Goal: Information Seeking & Learning: Check status

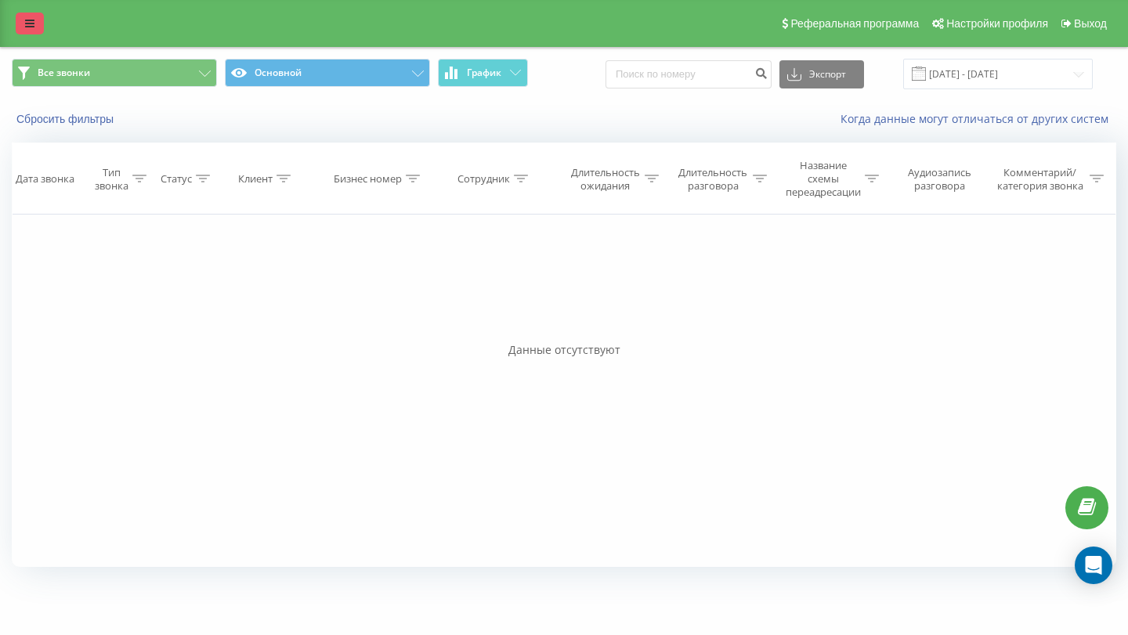
click at [32, 20] on icon at bounding box center [29, 23] width 9 height 11
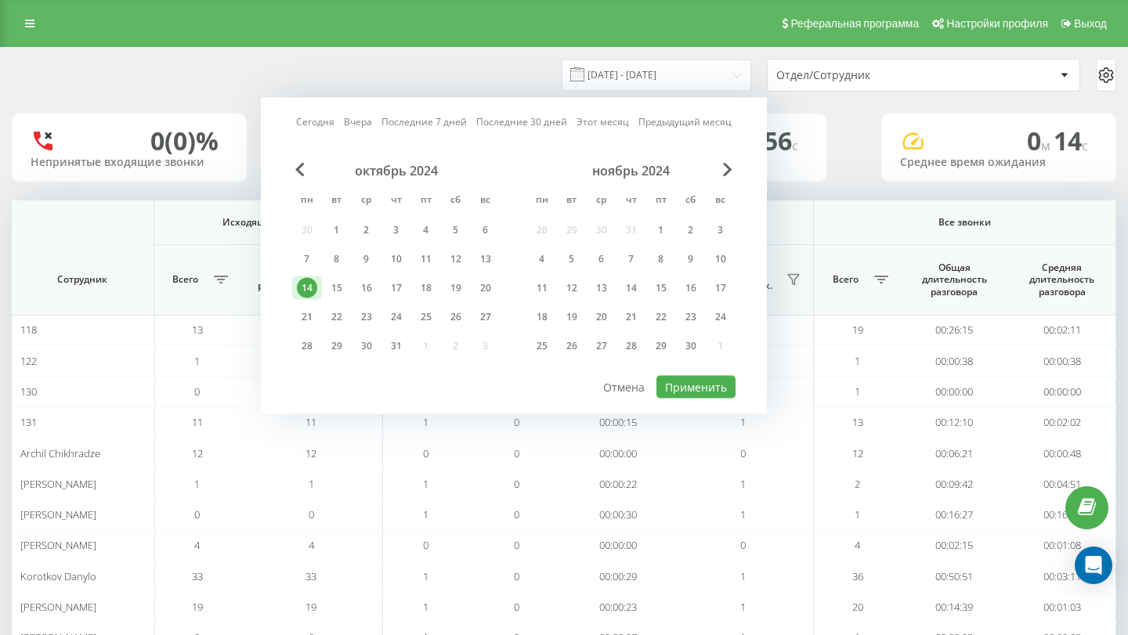
click at [321, 121] on link "Сегодня" at bounding box center [315, 121] width 38 height 15
click at [691, 382] on button "Применить" at bounding box center [696, 387] width 79 height 23
type input "[DATE] - [DATE]"
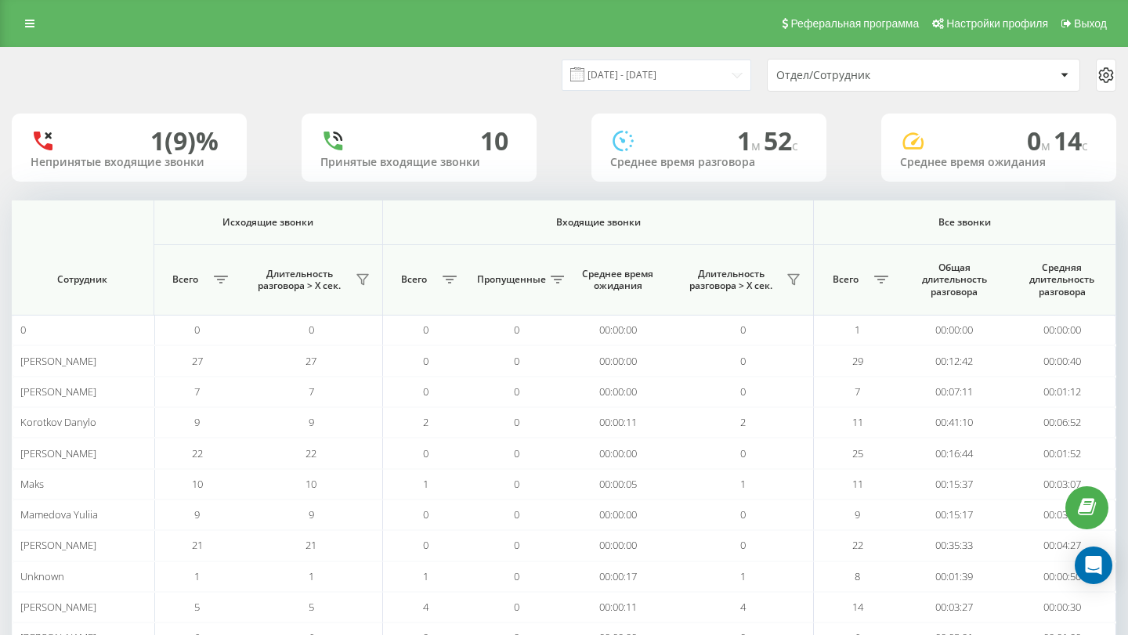
click at [885, 81] on div "Отдел/Сотрудник" at bounding box center [924, 75] width 312 height 31
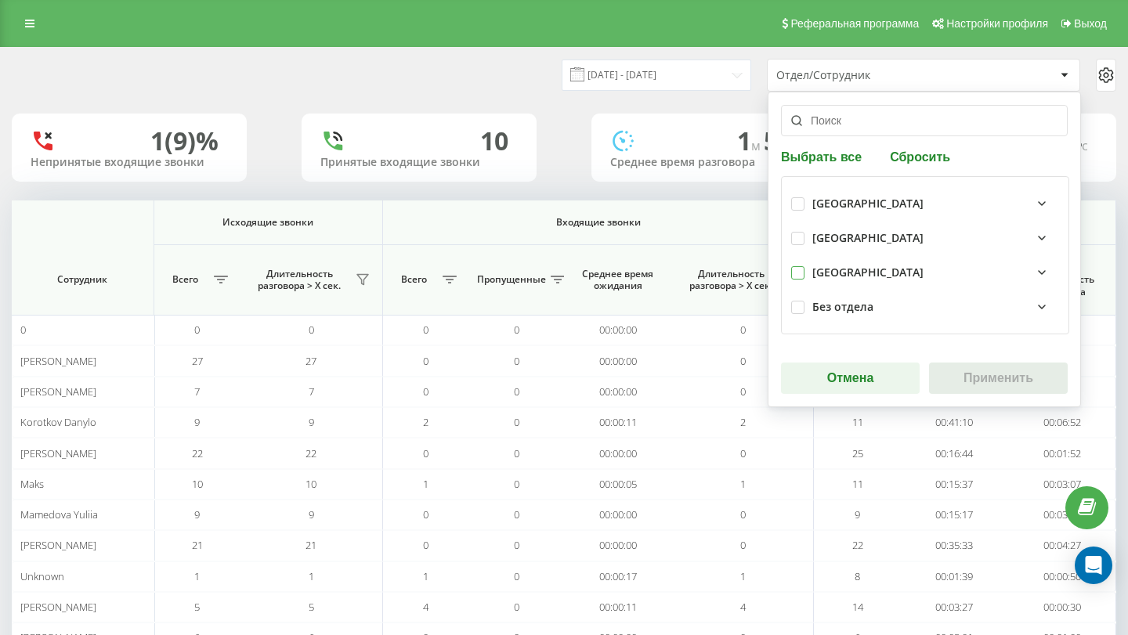
click at [803, 266] on label at bounding box center [797, 266] width 13 height 0
checkbox input "true"
click at [968, 374] on button "Применить" at bounding box center [998, 378] width 139 height 31
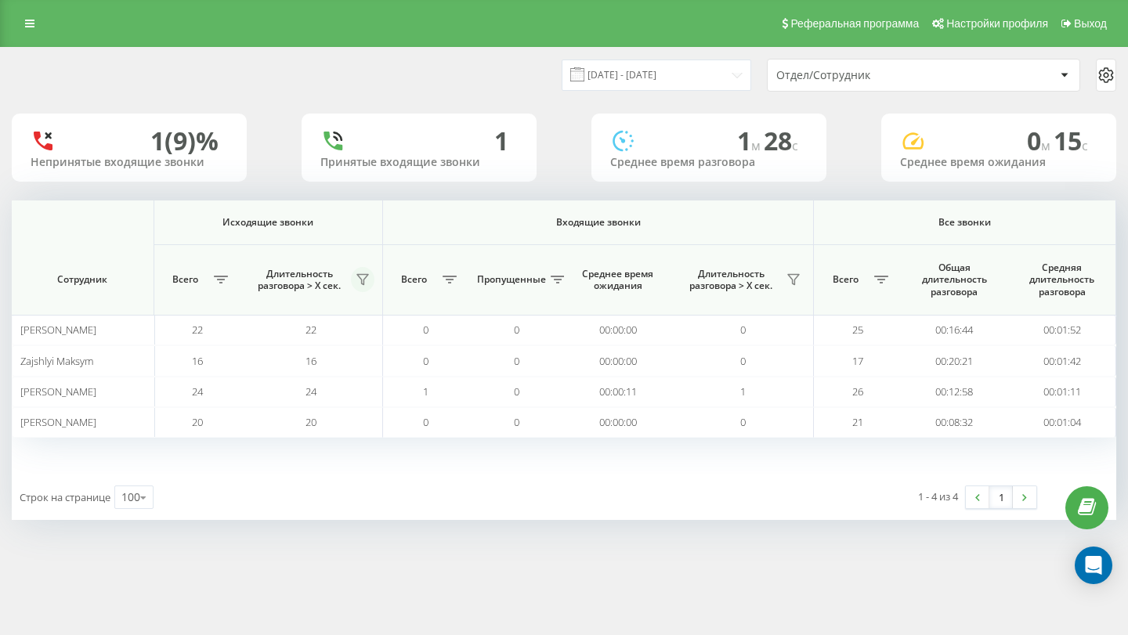
click at [365, 277] on icon at bounding box center [363, 279] width 13 height 13
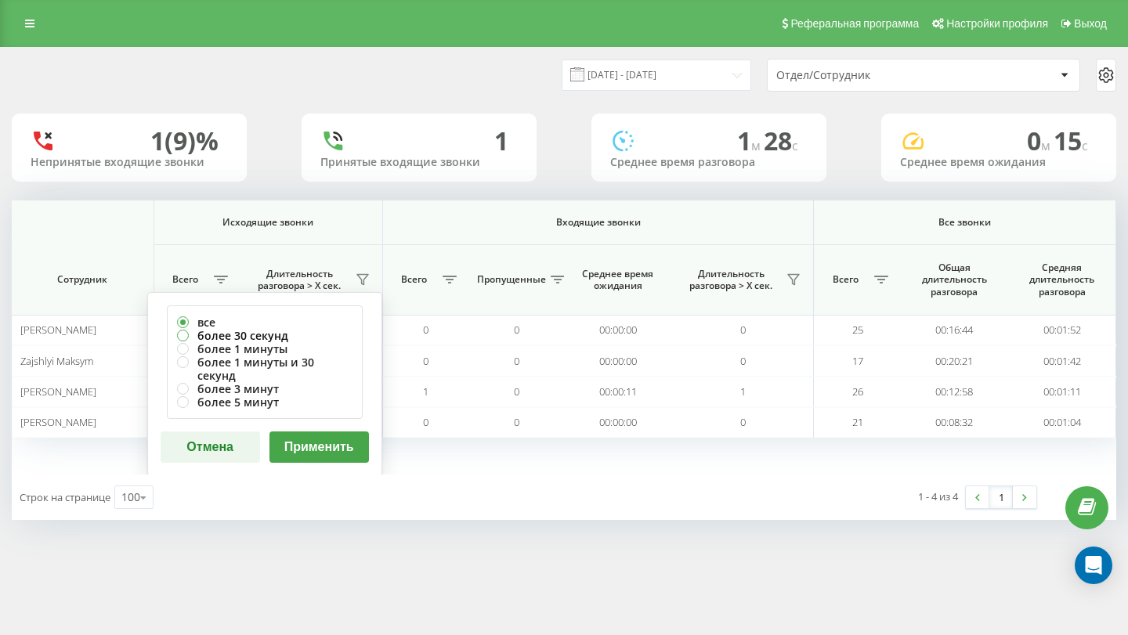
click at [249, 333] on label "более 30 секунд" at bounding box center [265, 335] width 176 height 13
radio input "true"
click at [348, 435] on button "Применить" at bounding box center [320, 447] width 100 height 31
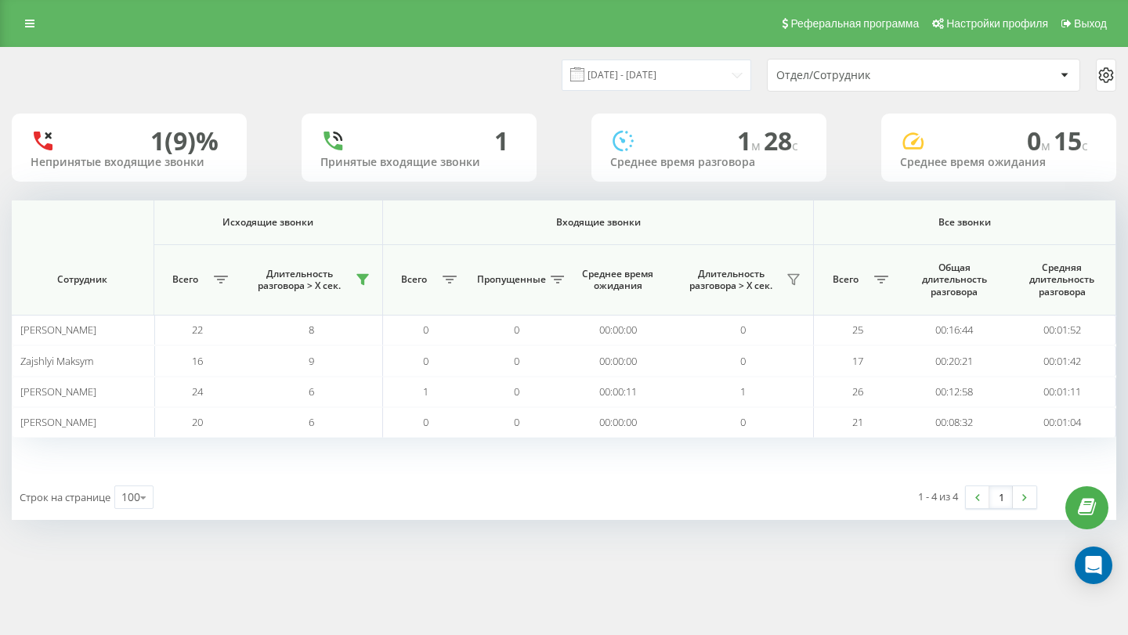
click at [94, 267] on th "Сотрудник" at bounding box center [83, 280] width 143 height 71
click at [700, 67] on input "[DATE] - [DATE]" at bounding box center [657, 75] width 190 height 31
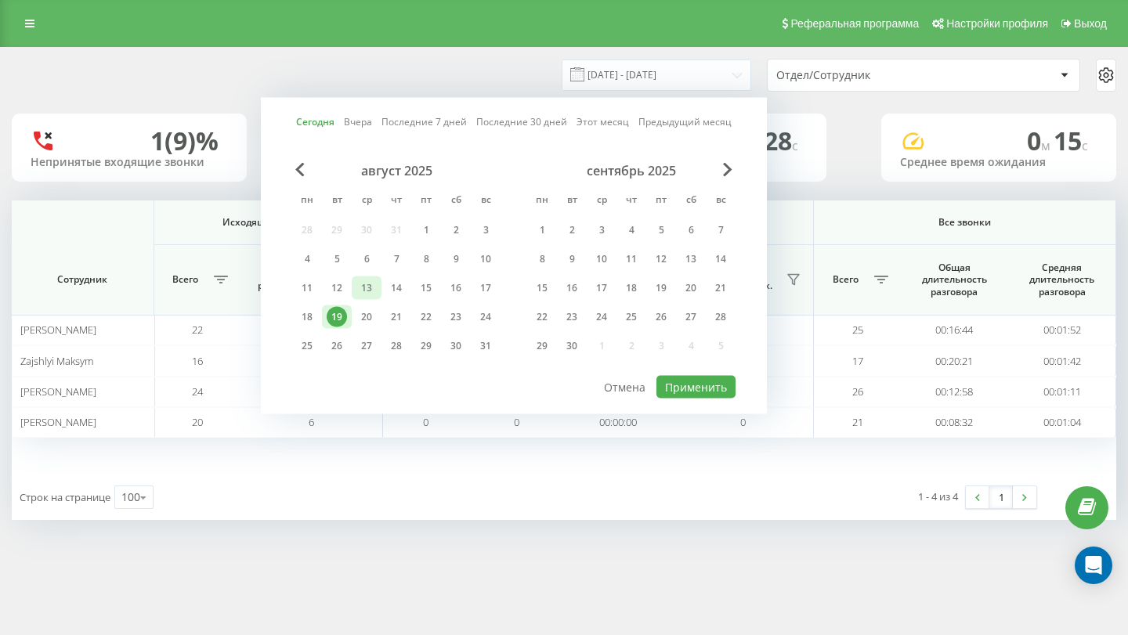
click at [363, 289] on div "13" at bounding box center [367, 288] width 20 height 20
click at [686, 381] on button "Применить" at bounding box center [696, 387] width 79 height 23
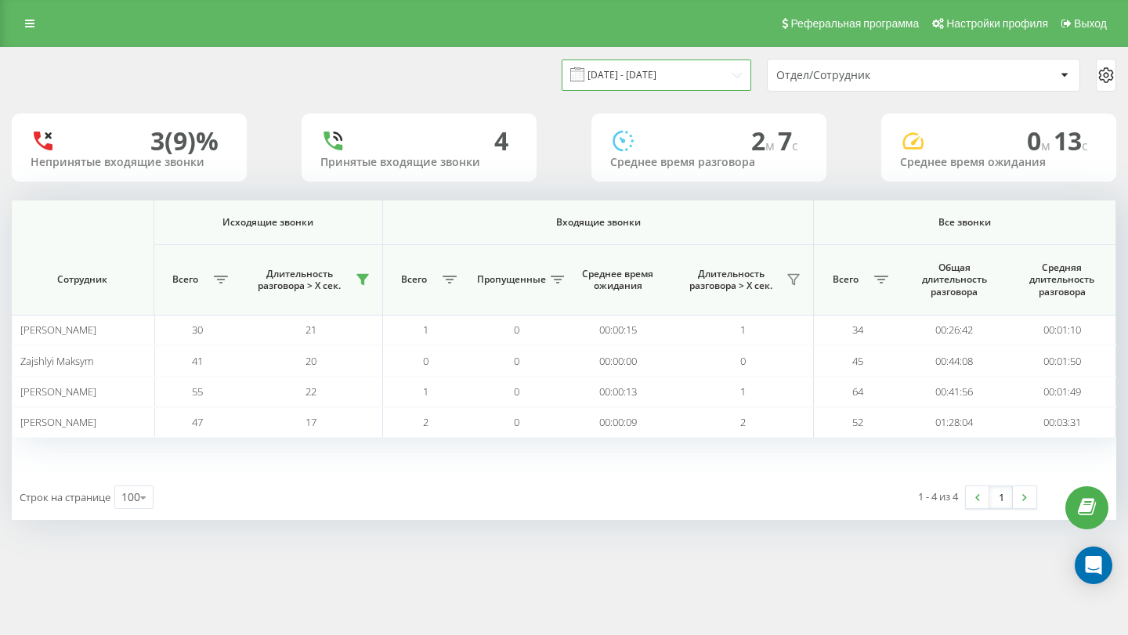
click at [715, 74] on input "[DATE] - [DATE]" at bounding box center [657, 75] width 190 height 31
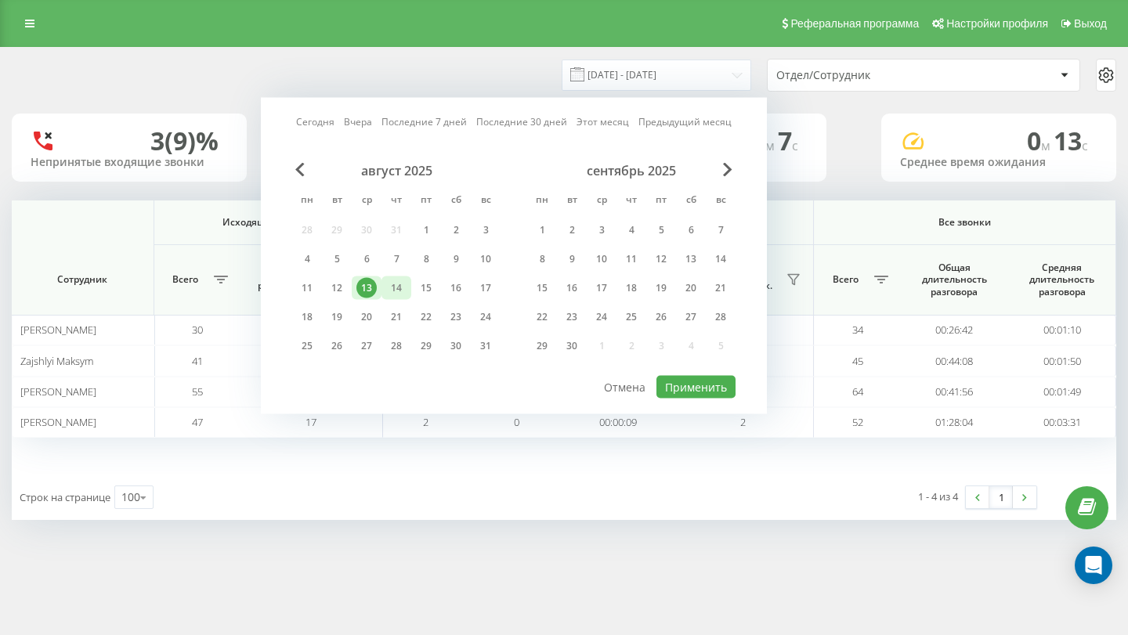
click at [384, 283] on div "14" at bounding box center [397, 289] width 30 height 24
click at [678, 384] on button "Применить" at bounding box center [696, 387] width 79 height 23
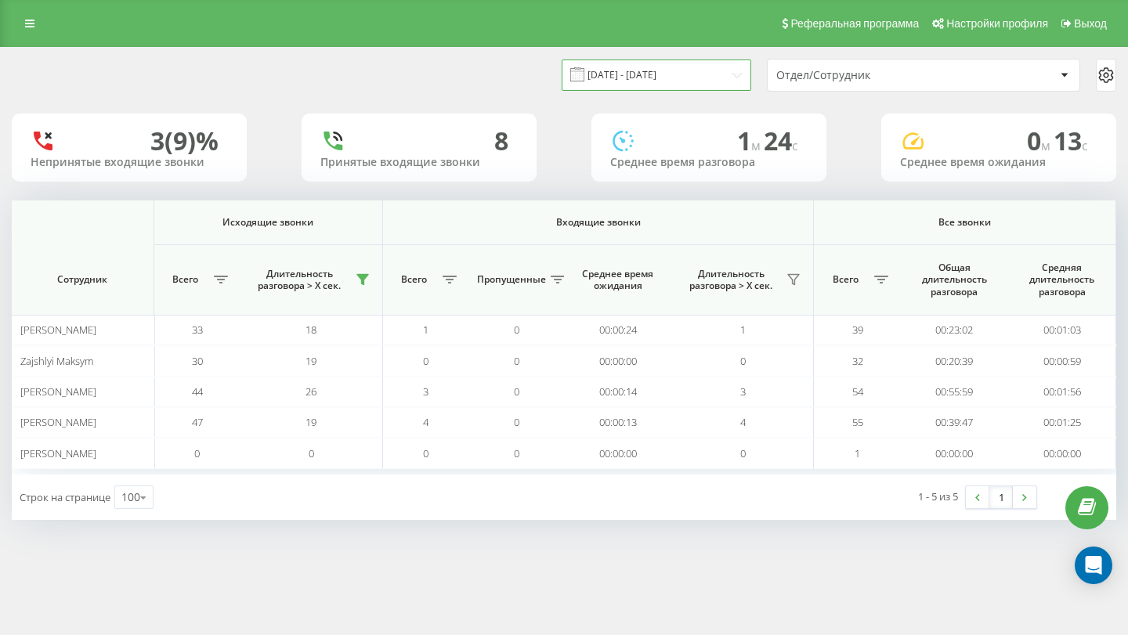
click at [692, 69] on input "[DATE] - [DATE]" at bounding box center [657, 75] width 190 height 31
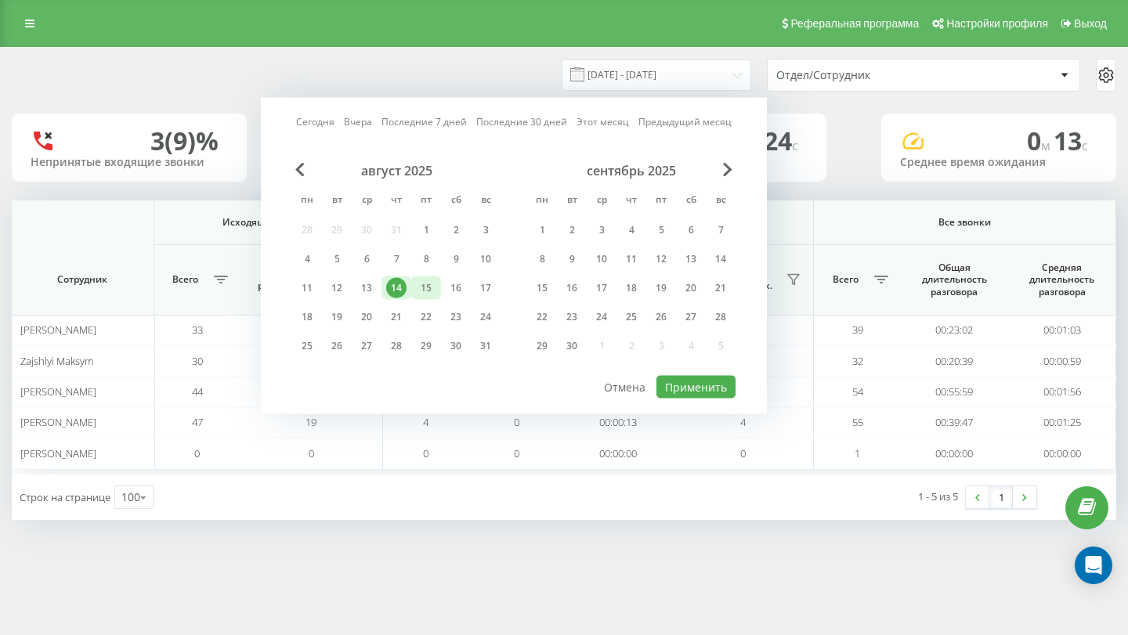
click at [425, 287] on div "15" at bounding box center [426, 288] width 20 height 20
click at [703, 386] on button "Применить" at bounding box center [696, 387] width 79 height 23
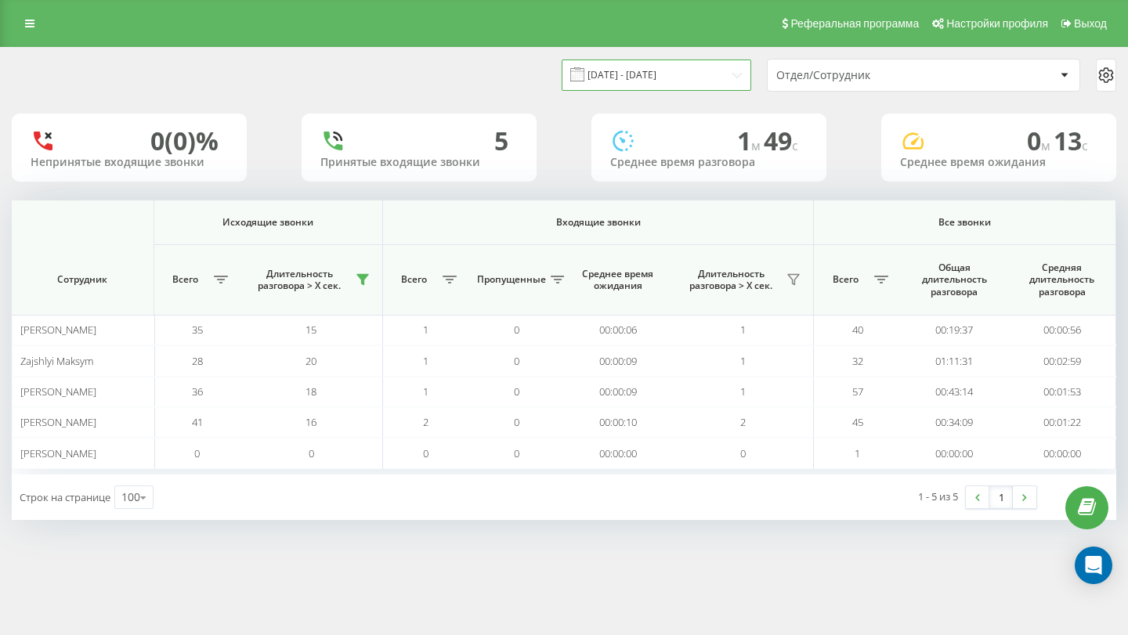
click at [682, 64] on input "[DATE] - [DATE]" at bounding box center [657, 75] width 190 height 31
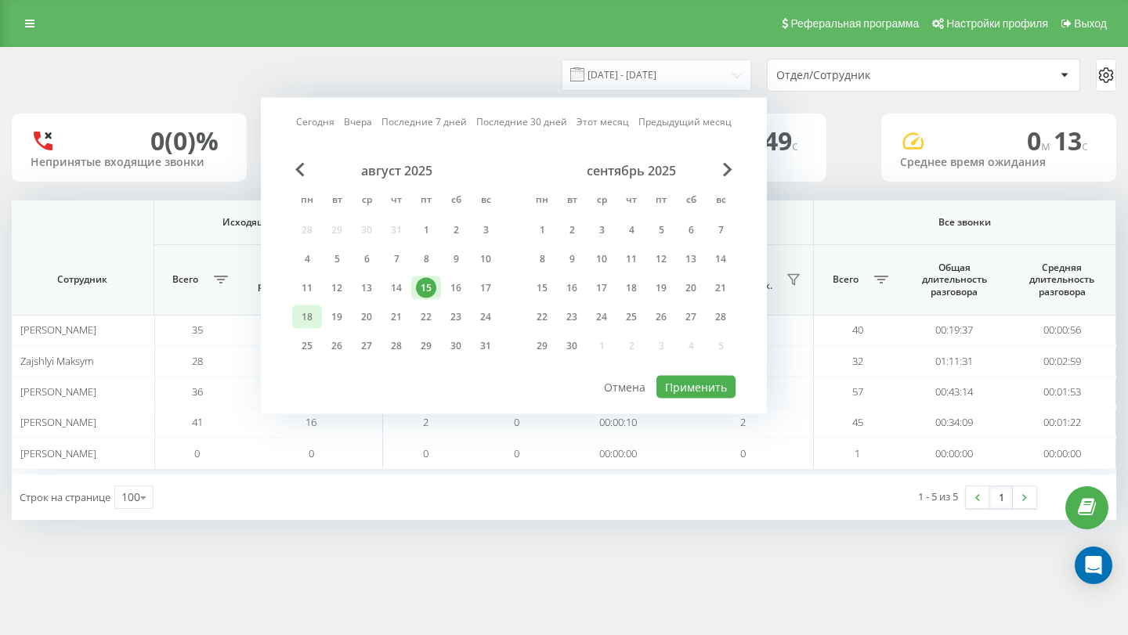
click at [306, 317] on div "18" at bounding box center [307, 317] width 20 height 20
click at [712, 378] on button "Применить" at bounding box center [696, 387] width 79 height 23
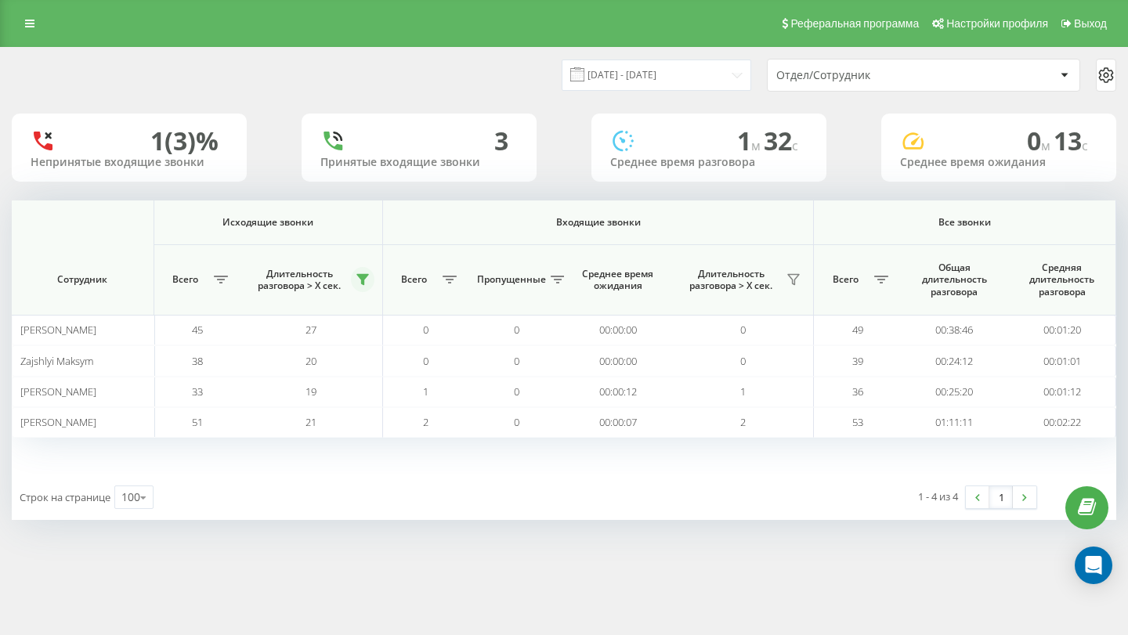
click at [367, 273] on button at bounding box center [363, 279] width 24 height 25
click at [381, 186] on div "[DATE] - [DATE] Отдел/Сотрудник 1 (3)% Непринятые входящие звонки 3 Принятые вх…" at bounding box center [564, 284] width 1105 height 472
click at [690, 74] on input "[DATE] - [DATE]" at bounding box center [657, 75] width 190 height 31
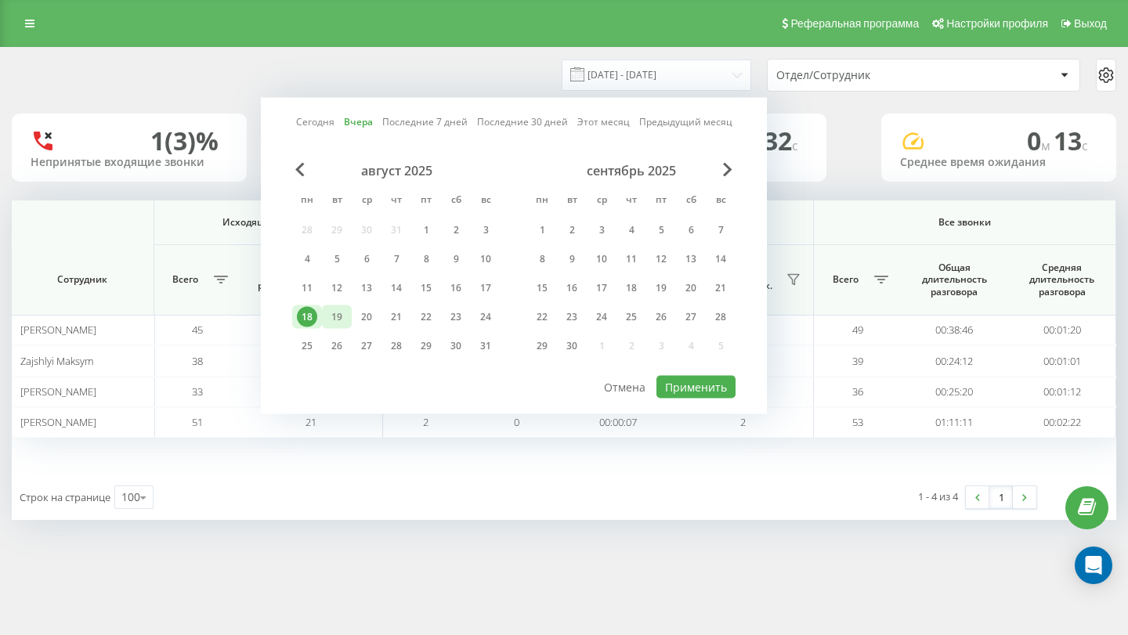
click at [343, 323] on div "19" at bounding box center [337, 317] width 20 height 20
click at [682, 391] on button "Применить" at bounding box center [696, 387] width 79 height 23
type input "[DATE] - [DATE]"
